Goal: Check status: Check status

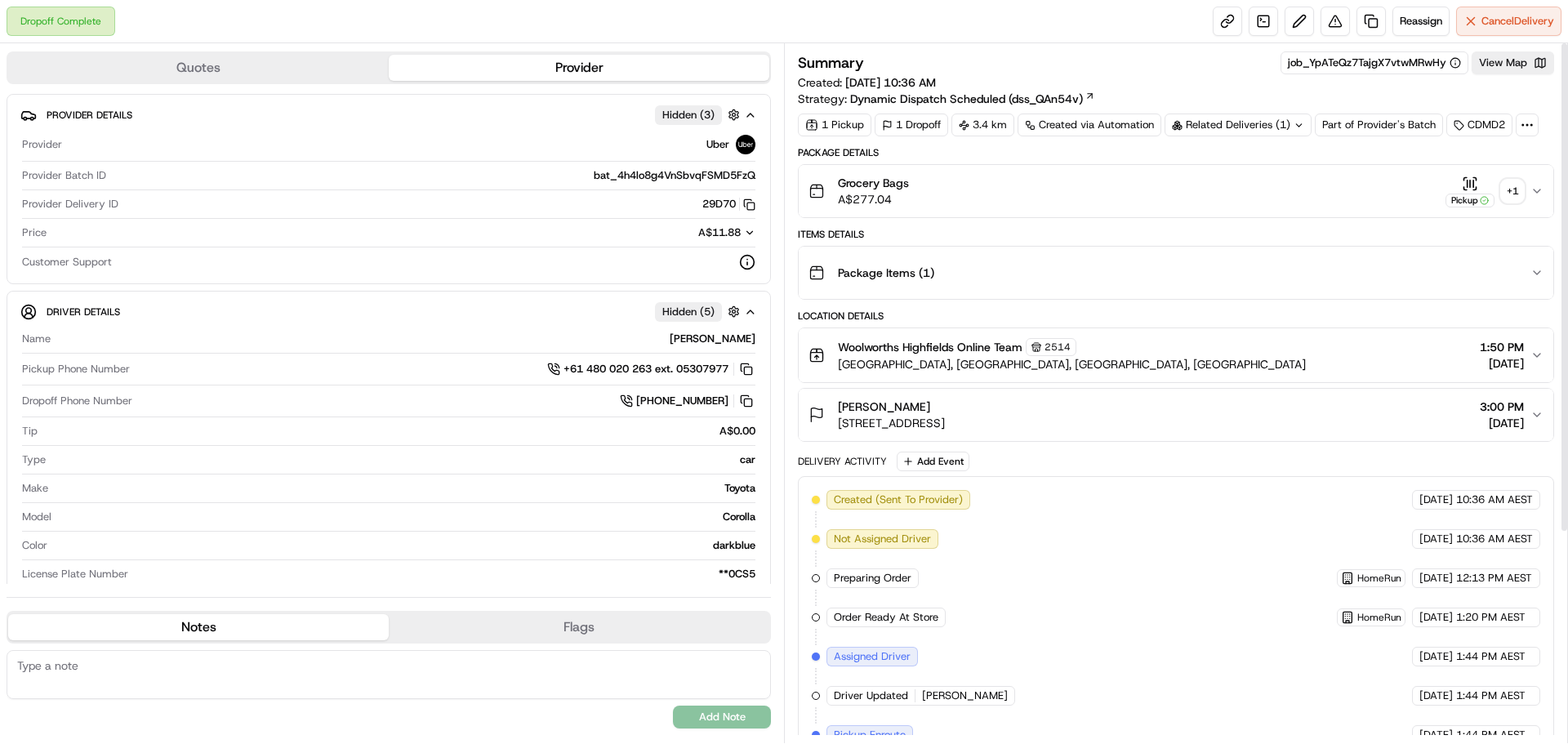
click at [1513, 191] on div "+ 1" at bounding box center [1512, 191] width 23 height 23
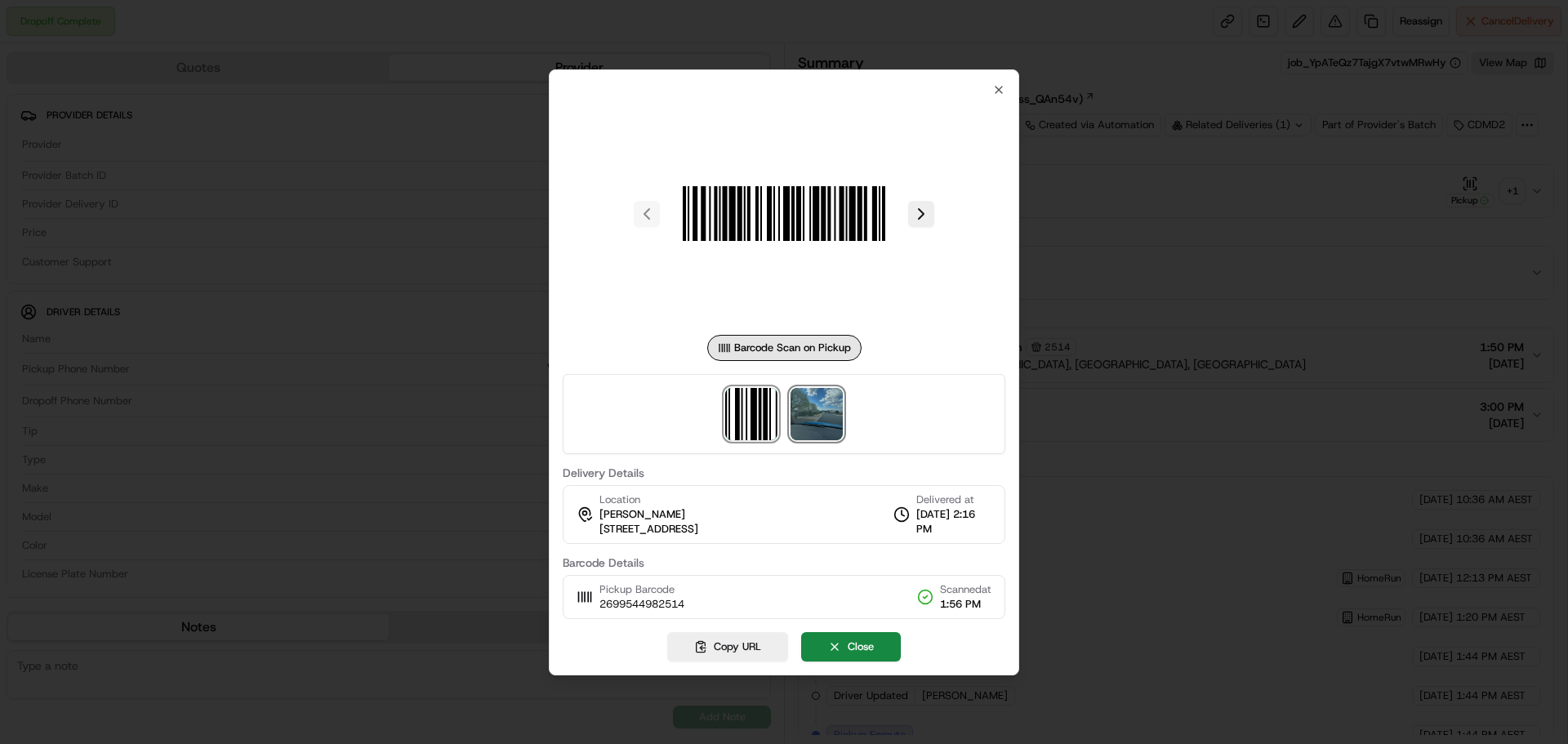
click at [806, 406] on img at bounding box center [817, 414] width 52 height 52
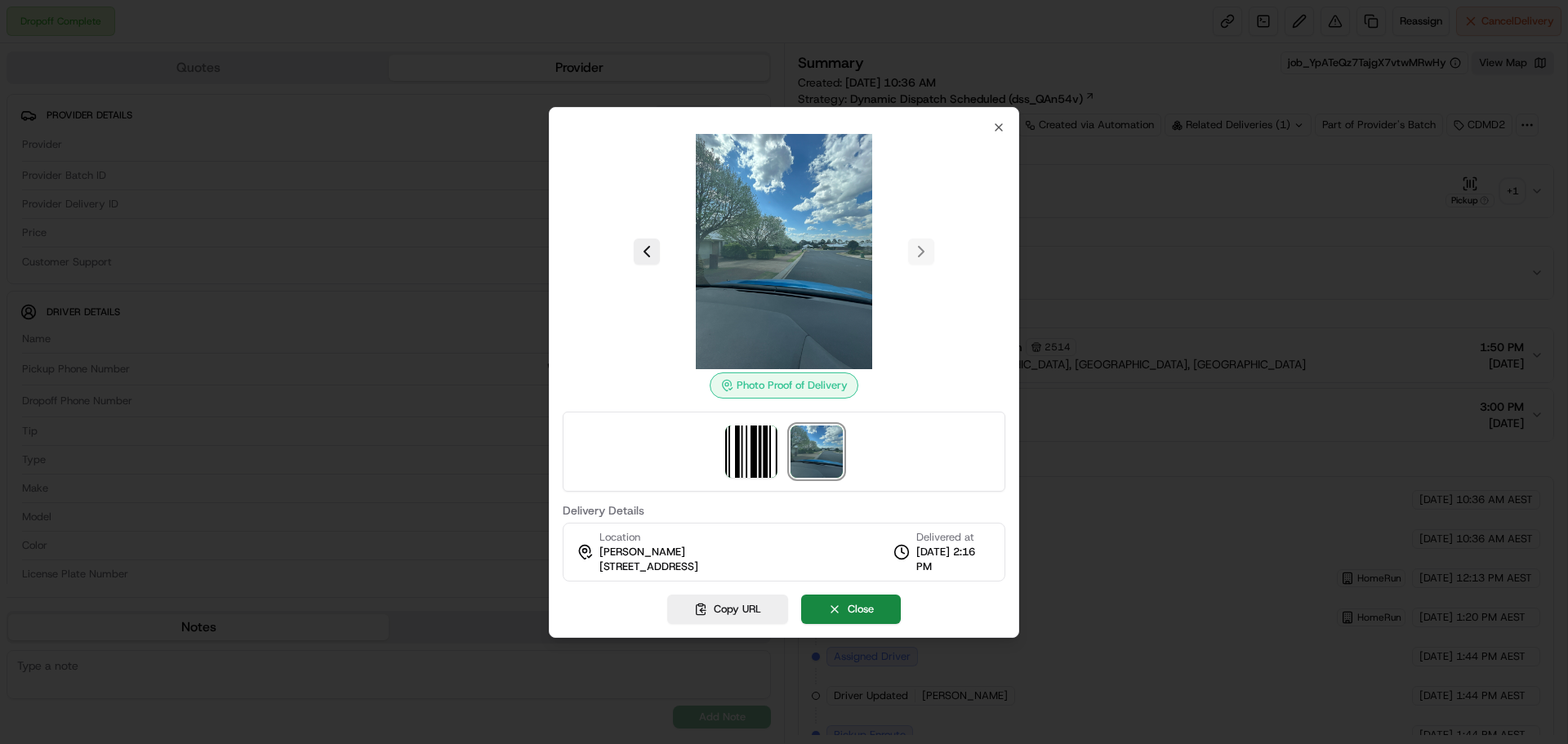
click at [818, 284] on img at bounding box center [784, 252] width 236 height 236
click at [997, 126] on icon "button" at bounding box center [999, 128] width 13 height 13
